Goal: Find specific page/section: Find specific page/section

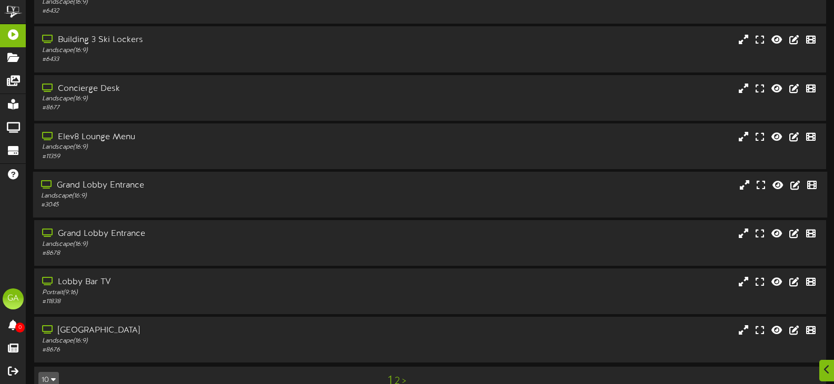
scroll to position [180, 0]
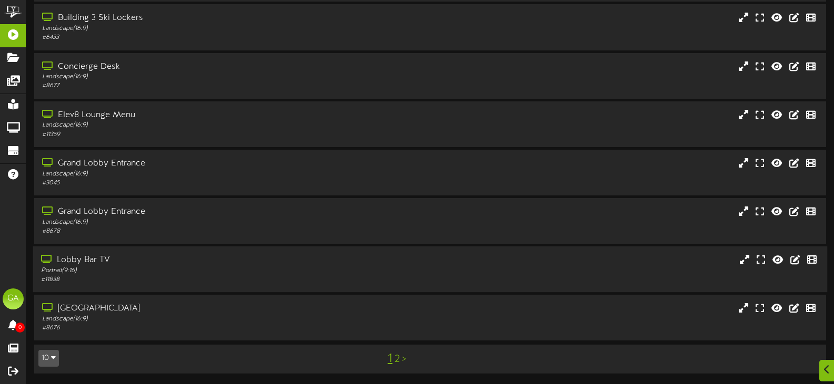
click at [221, 267] on div "Portrait ( 9:16 )" at bounding box center [198, 271] width 315 height 9
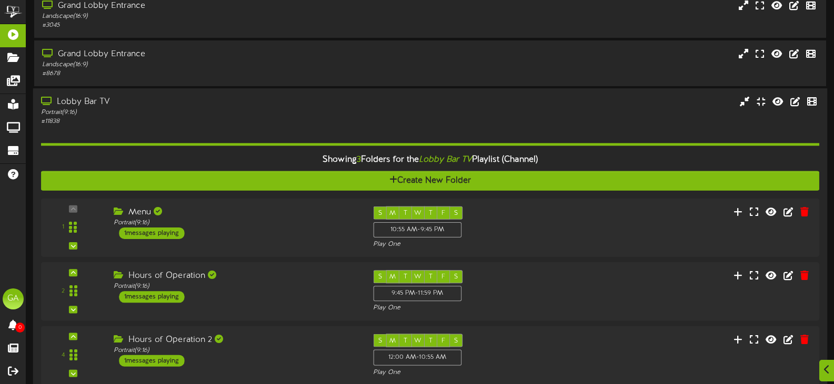
scroll to position [390, 0]
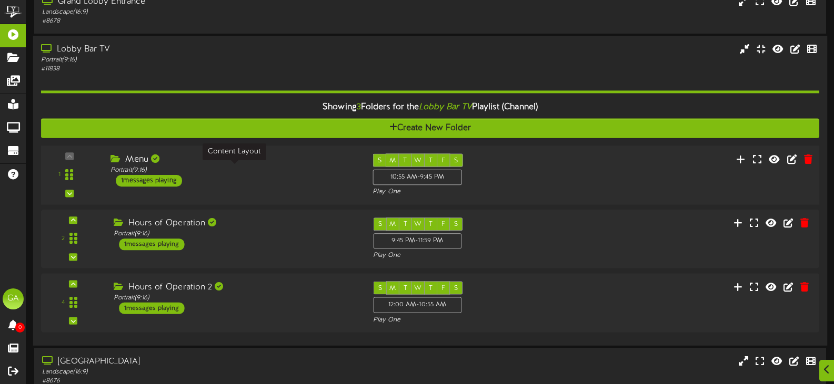
click at [266, 171] on div "Portrait ( 9:16 )" at bounding box center [233, 170] width 246 height 9
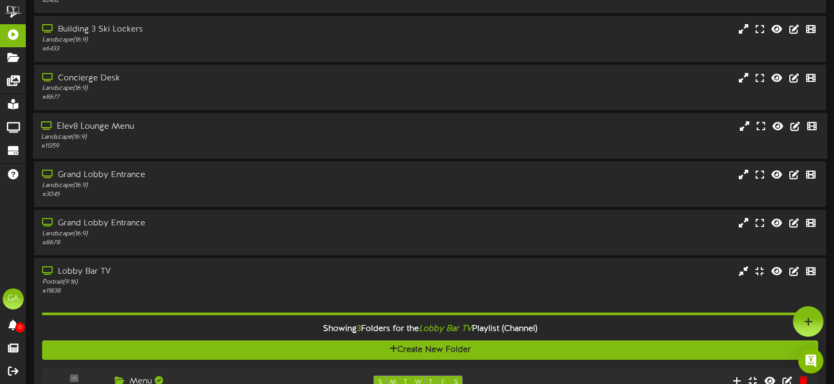
scroll to position [151, 0]
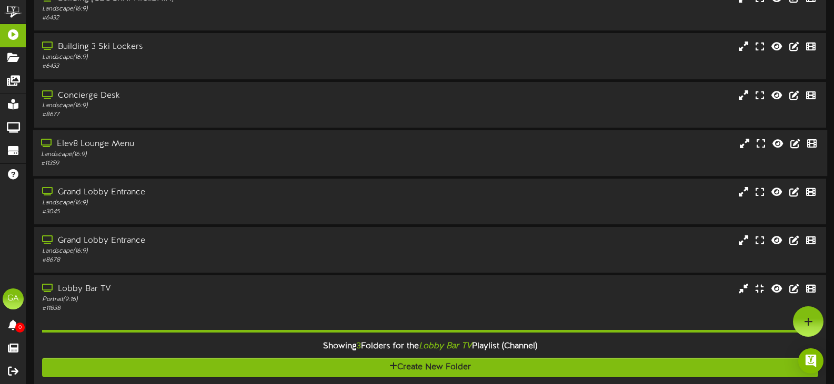
click at [167, 161] on div "# 11359" at bounding box center [198, 163] width 315 height 9
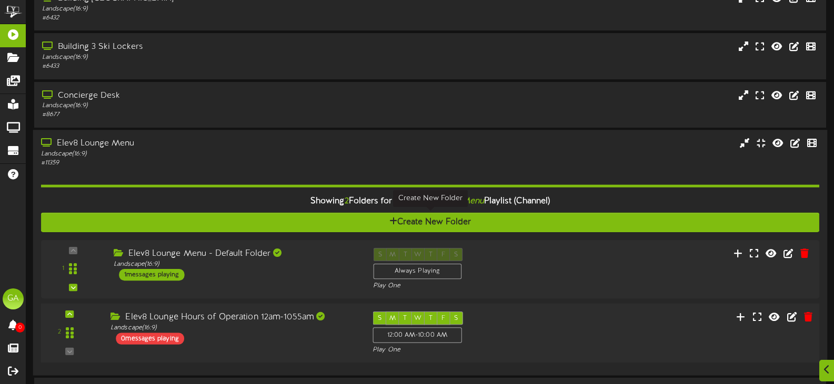
scroll to position [204, 0]
